Goal: Register for event/course

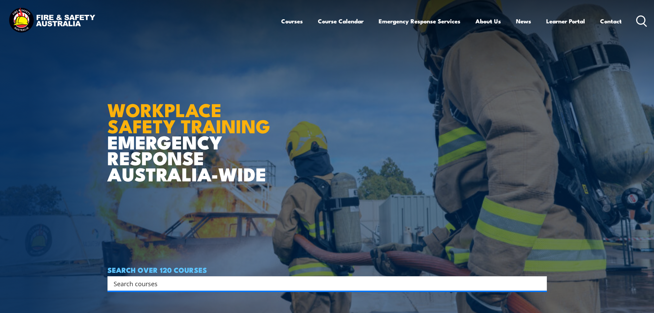
click at [159, 281] on input "Search input" at bounding box center [323, 283] width 418 height 10
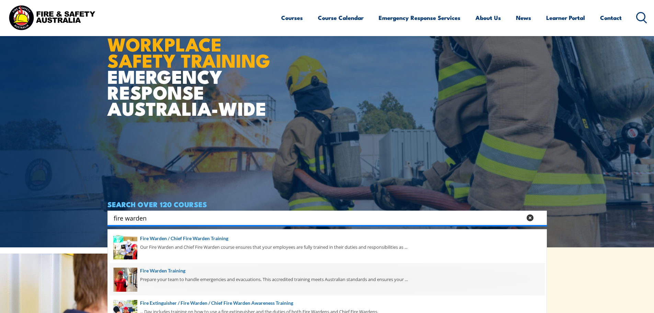
scroll to position [69, 0]
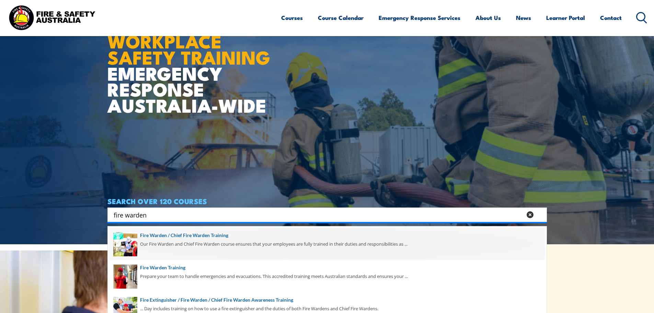
type input "fire warden"
click at [195, 235] on span at bounding box center [327, 244] width 435 height 32
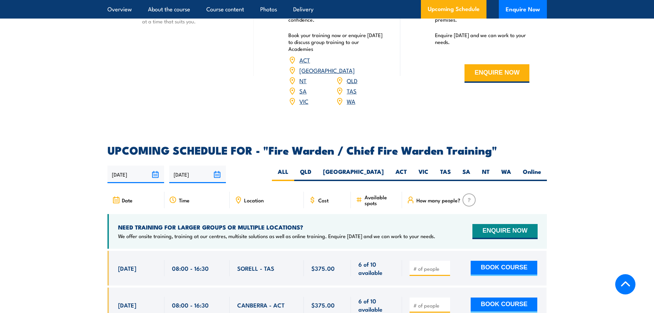
scroll to position [1202, 0]
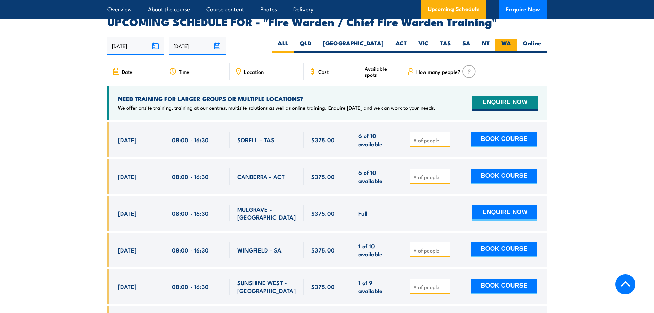
click at [505, 39] on label "WA" at bounding box center [507, 45] width 22 height 13
click at [511, 39] on input "WA" at bounding box center [513, 41] width 4 height 4
radio input "true"
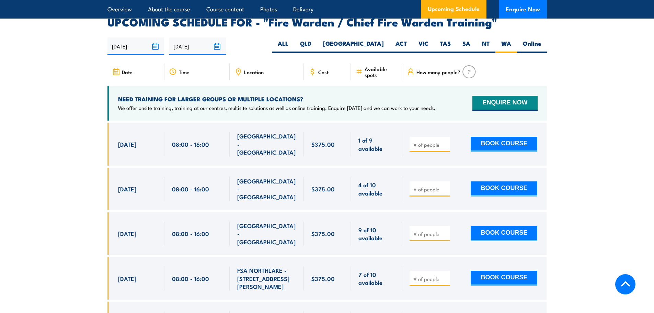
scroll to position [1216, 0]
